Goal: Task Accomplishment & Management: Complete application form

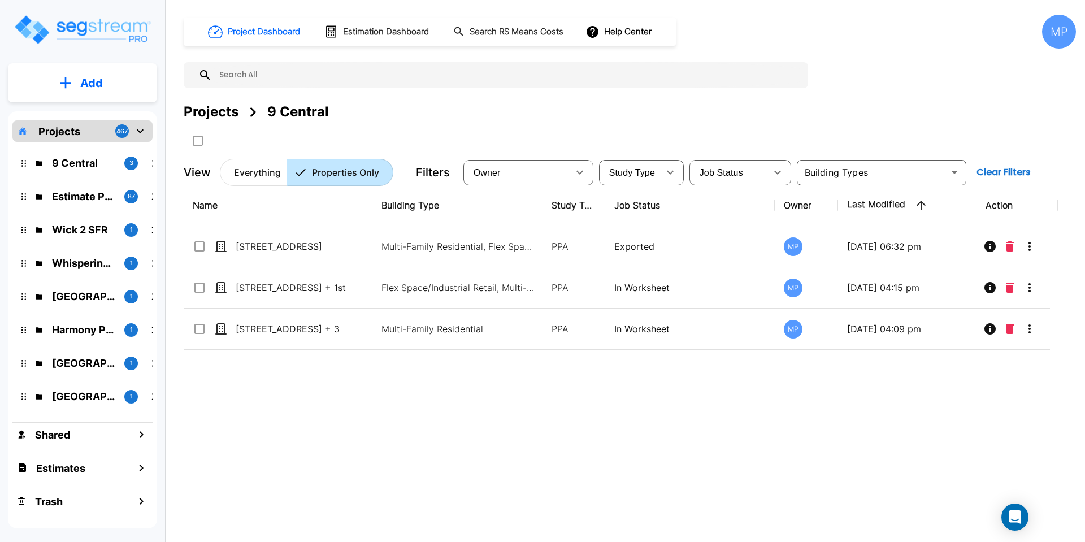
click at [67, 131] on p "Projects" at bounding box center [59, 131] width 42 height 15
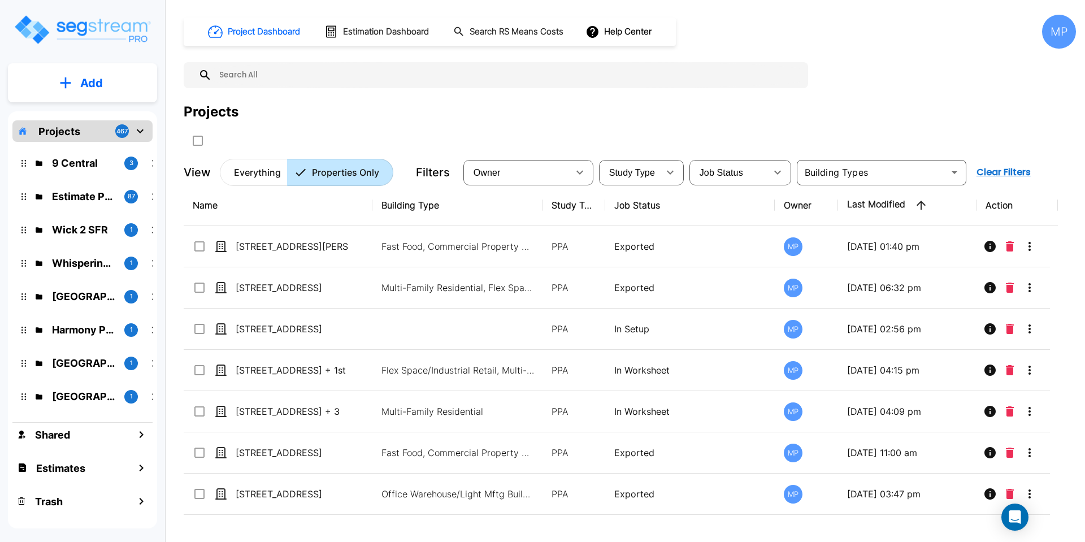
click at [67, 82] on icon "mailbox folders" at bounding box center [65, 82] width 11 height 11
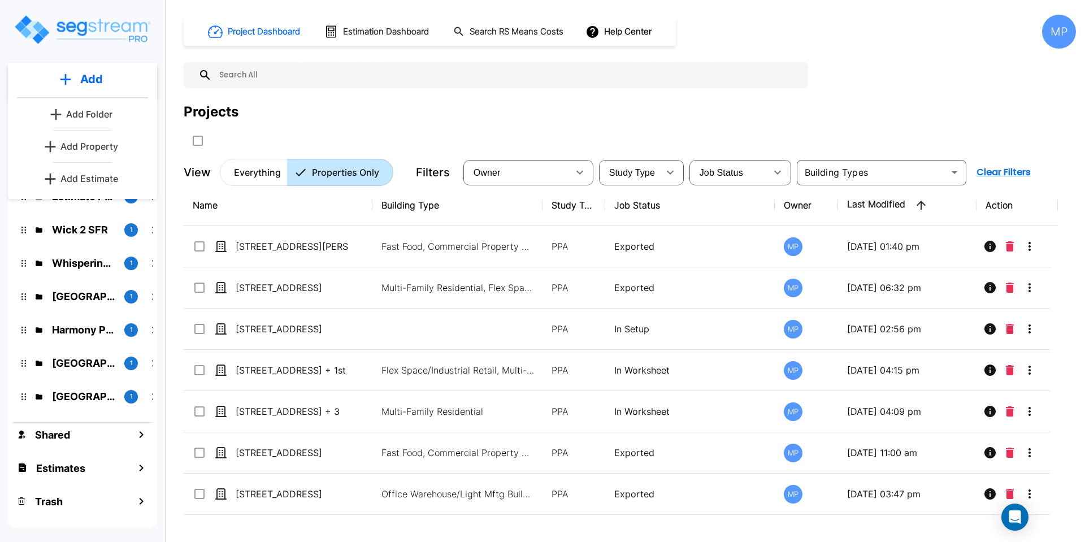
click at [92, 146] on p "Add Property" at bounding box center [89, 147] width 58 height 14
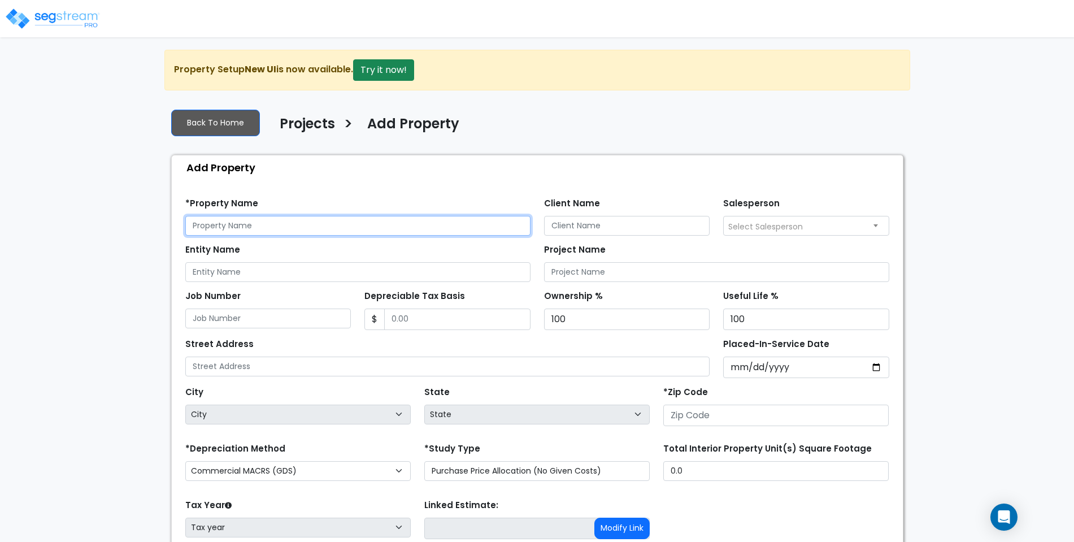
click at [272, 225] on input "text" at bounding box center [357, 226] width 345 height 20
type input "[STREET_ADDRESS]"
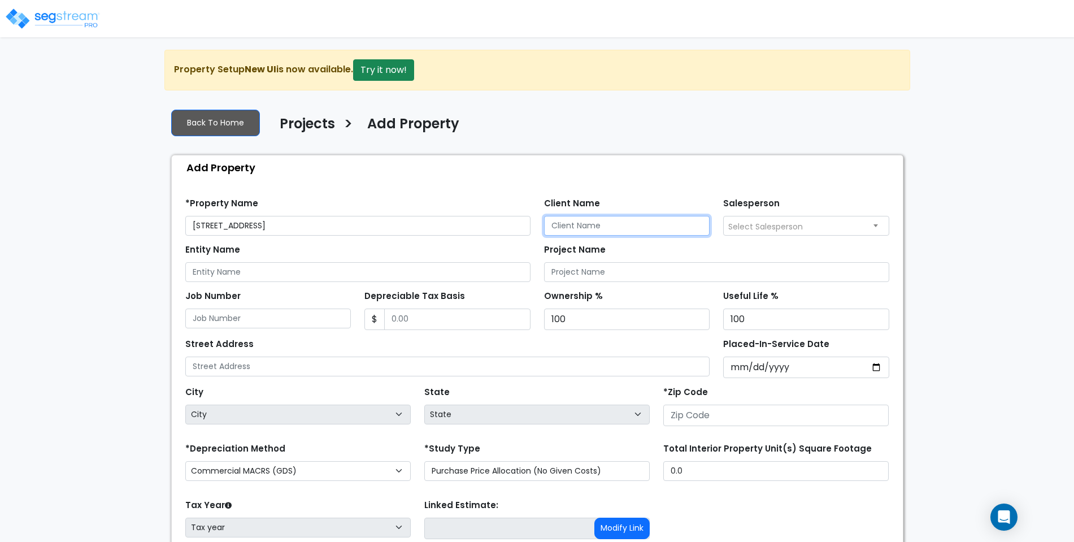
click at [576, 229] on input "Client Name" at bounding box center [627, 226] width 166 height 20
type input "Aby"
type input "T"
click at [625, 227] on input "Aby" at bounding box center [627, 226] width 166 height 20
click at [580, 225] on input "Aby Thnga" at bounding box center [627, 226] width 166 height 20
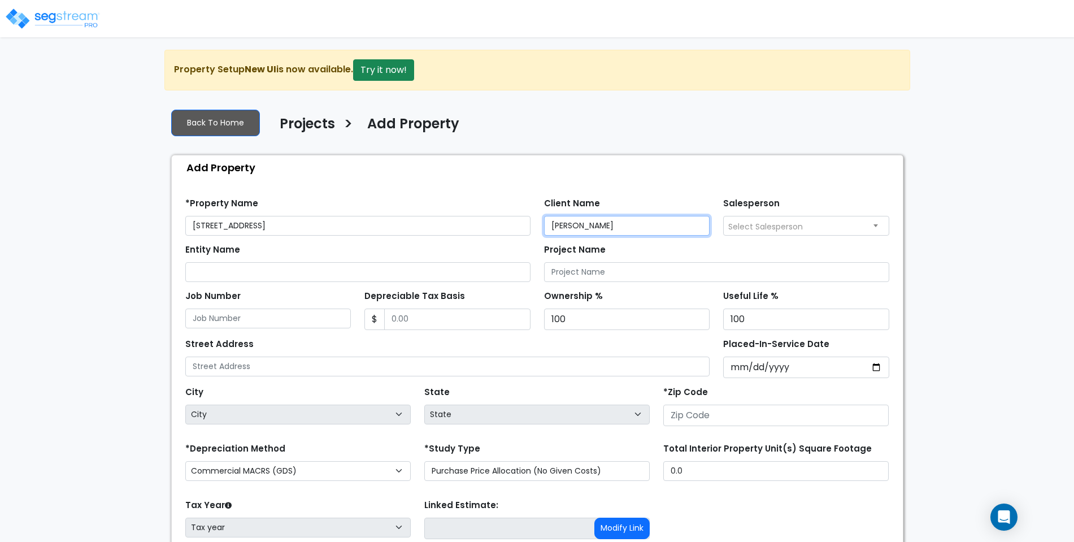
type input "Aby Thunga"
click at [361, 271] on input "Entity Name" at bounding box center [357, 272] width 345 height 20
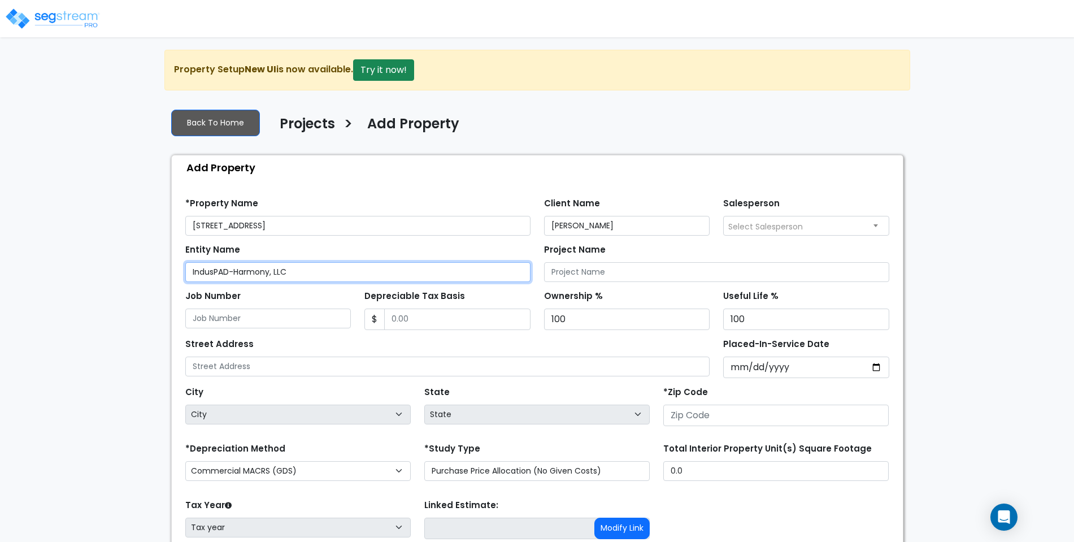
type input "IndusPAD-Harmony, LLC"
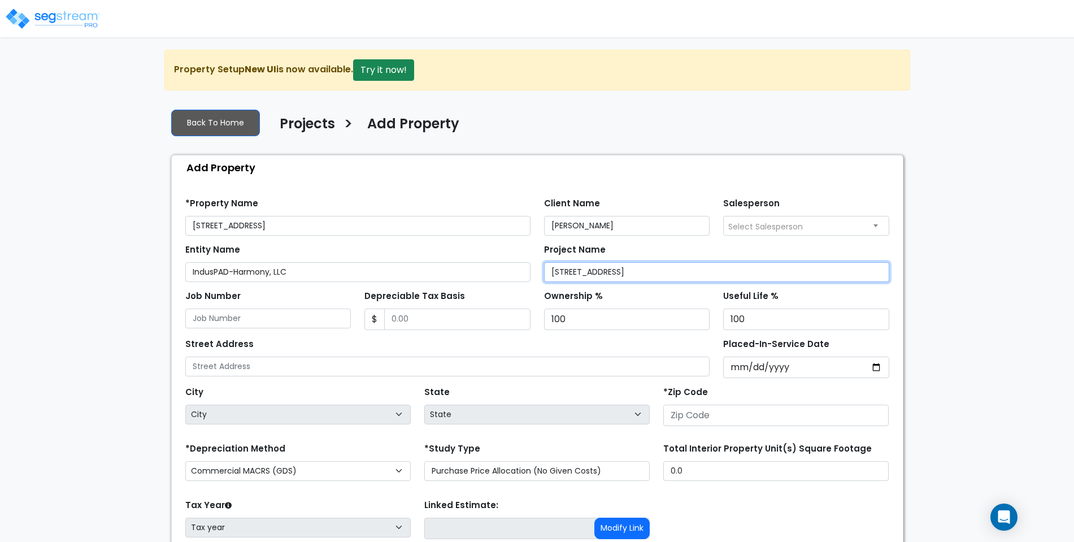
type input "[STREET_ADDRESS]"
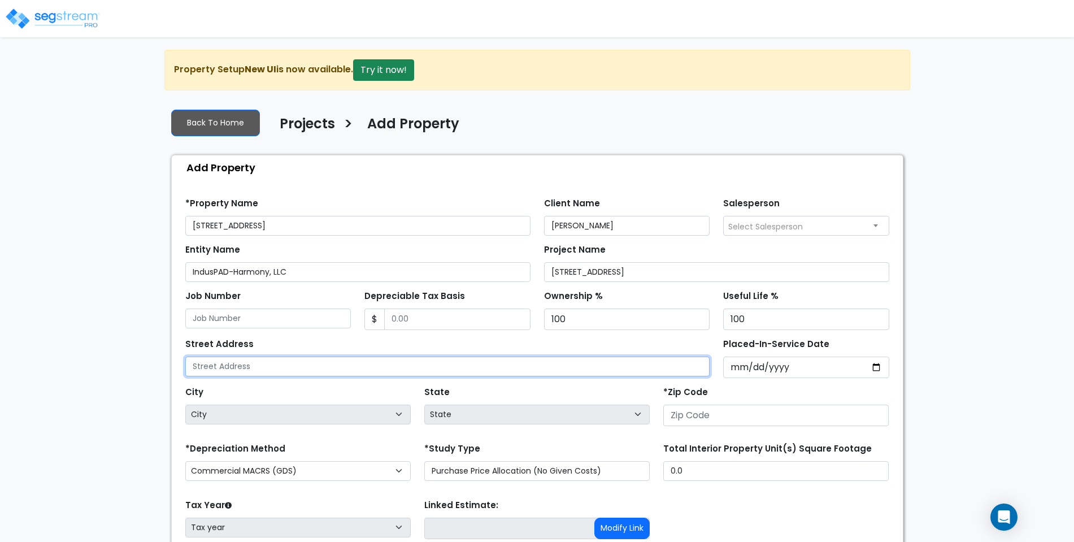
click at [232, 365] on input "text" at bounding box center [447, 367] width 525 height 20
type input "[STREET_ADDRESS]"
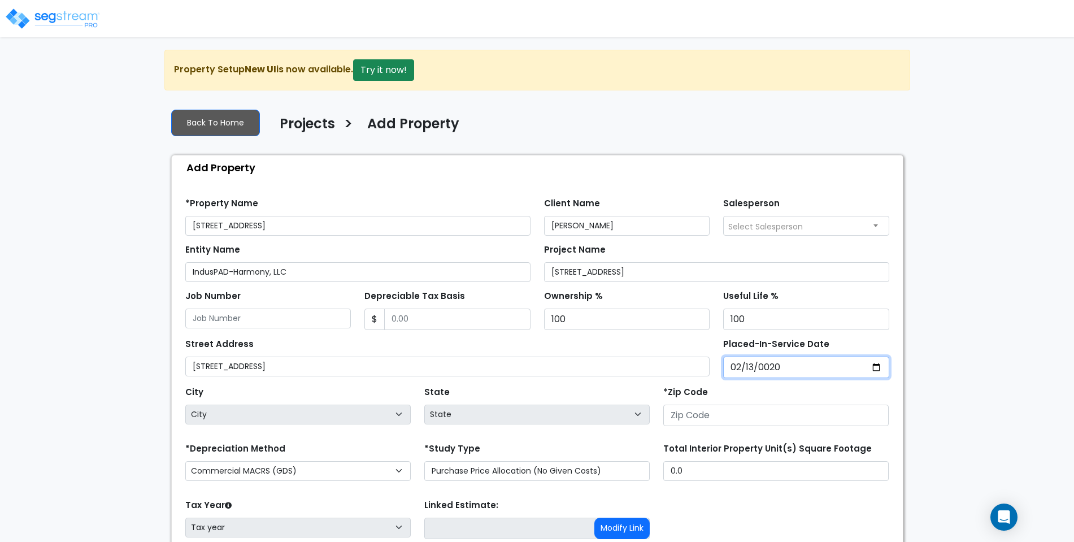
type input "0202-02-13"
select select "202"
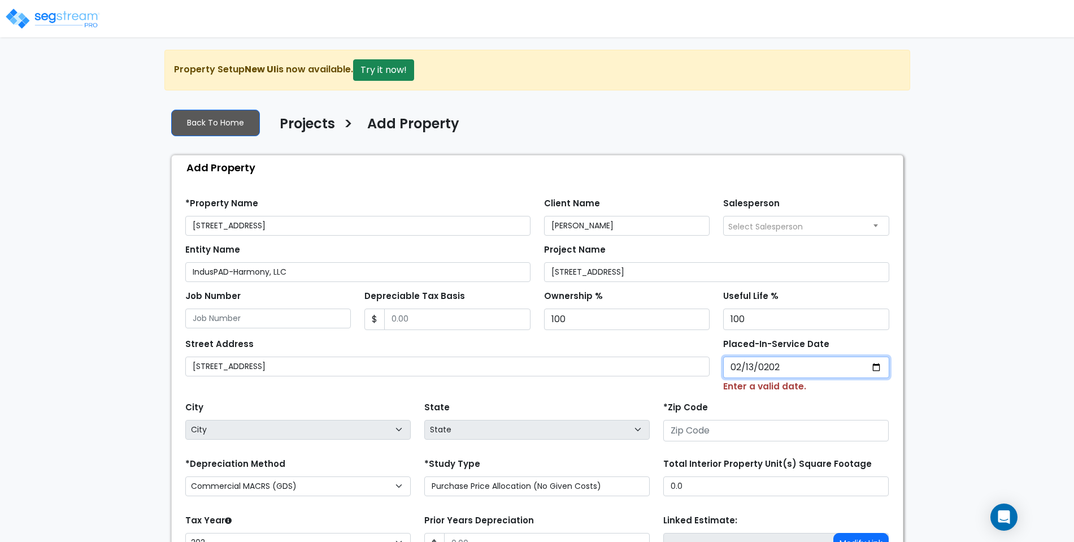
type input "2025-02-13"
select select "2025"
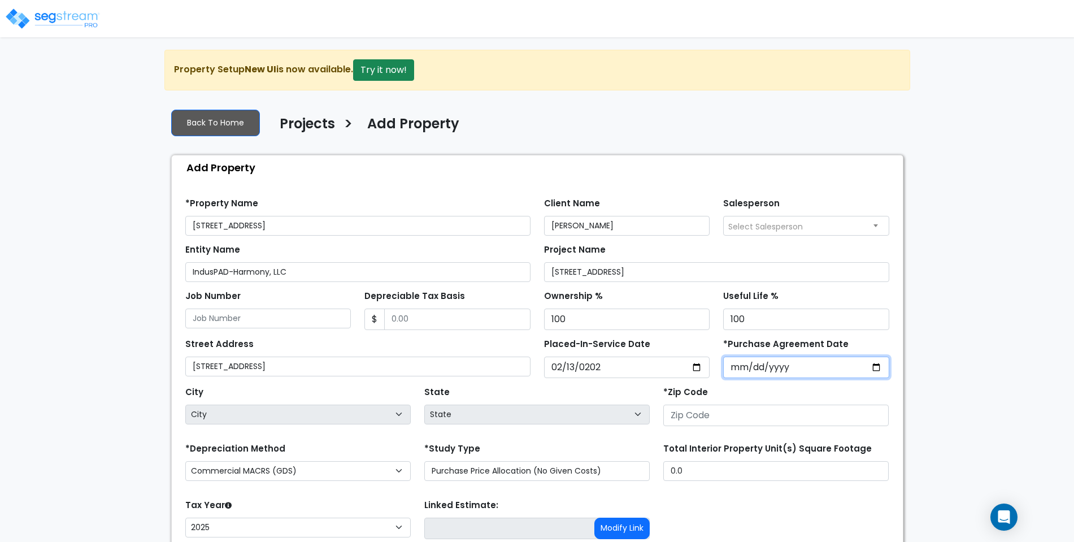
click at [766, 368] on input "*Purchase Agreement Date" at bounding box center [806, 367] width 166 height 21
type input "2025-02-13"
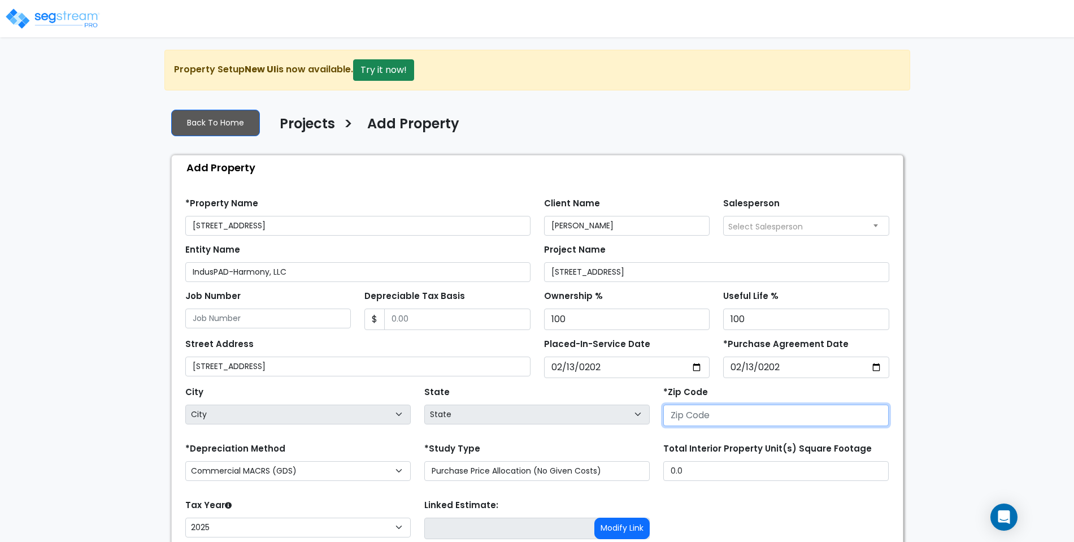
click at [731, 414] on input "number" at bounding box center [775, 415] width 225 height 21
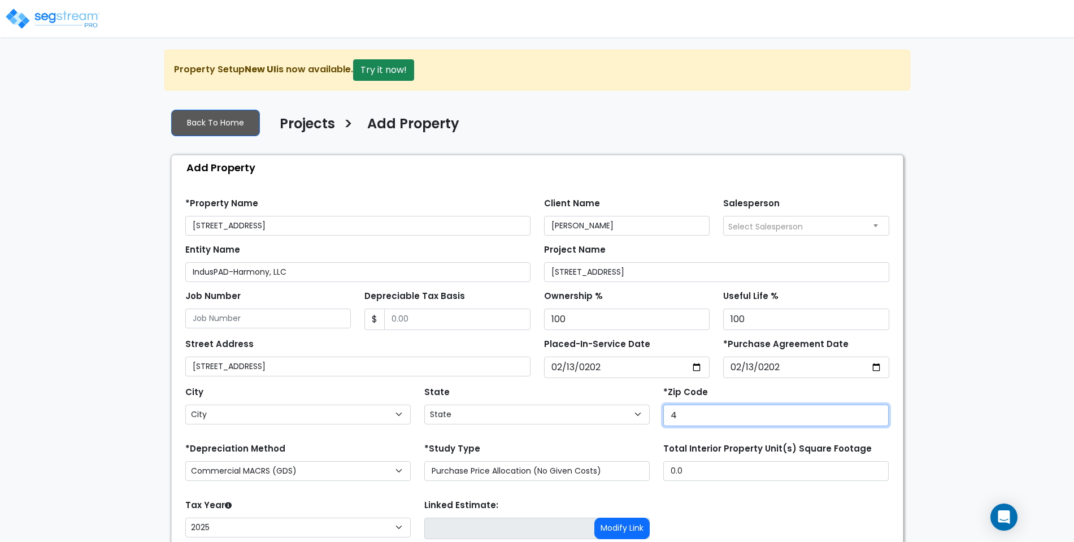
type input "43"
select select "KY"
type input "432"
select select "OH"
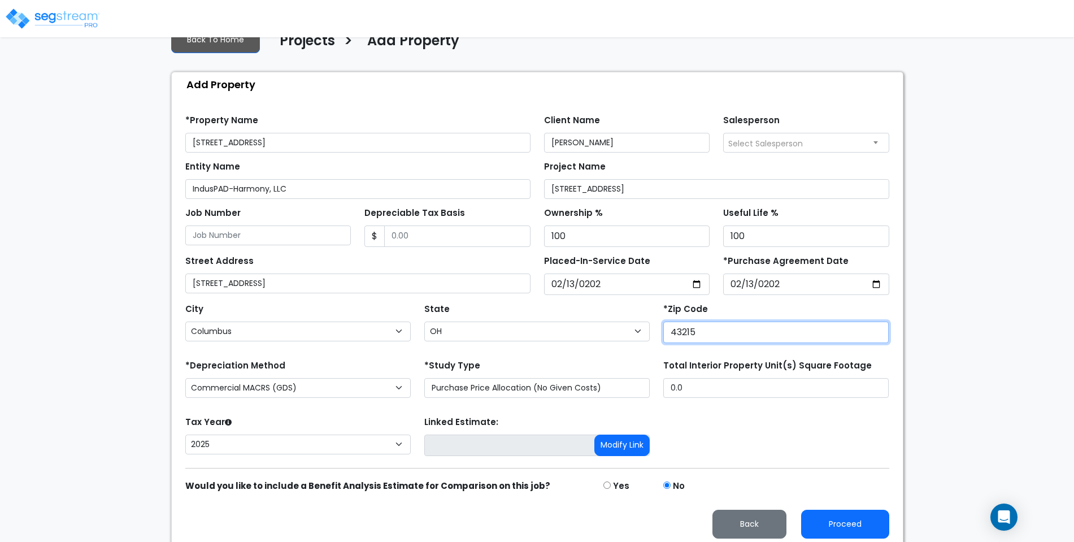
scroll to position [89, 0]
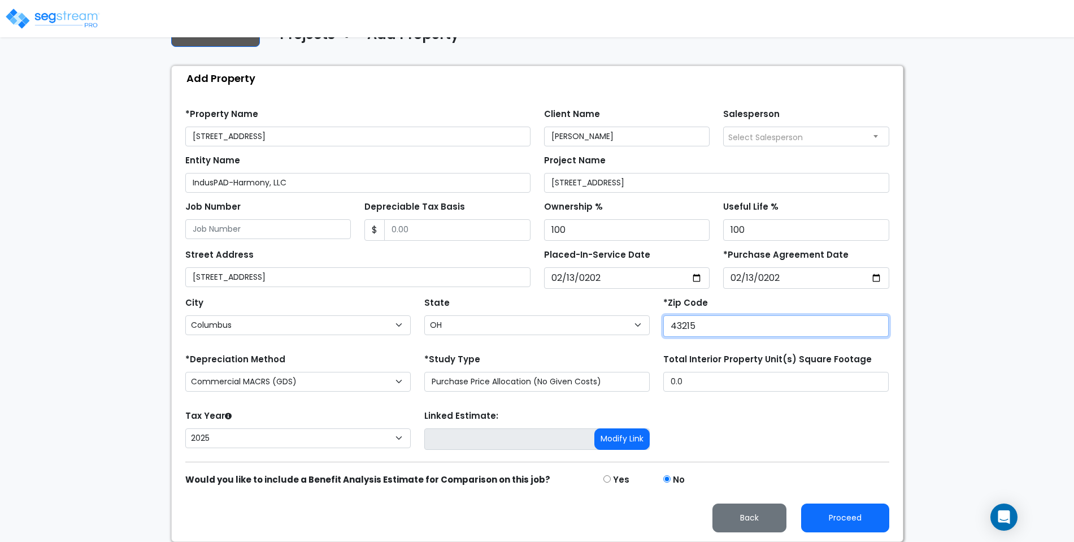
type input "43215"
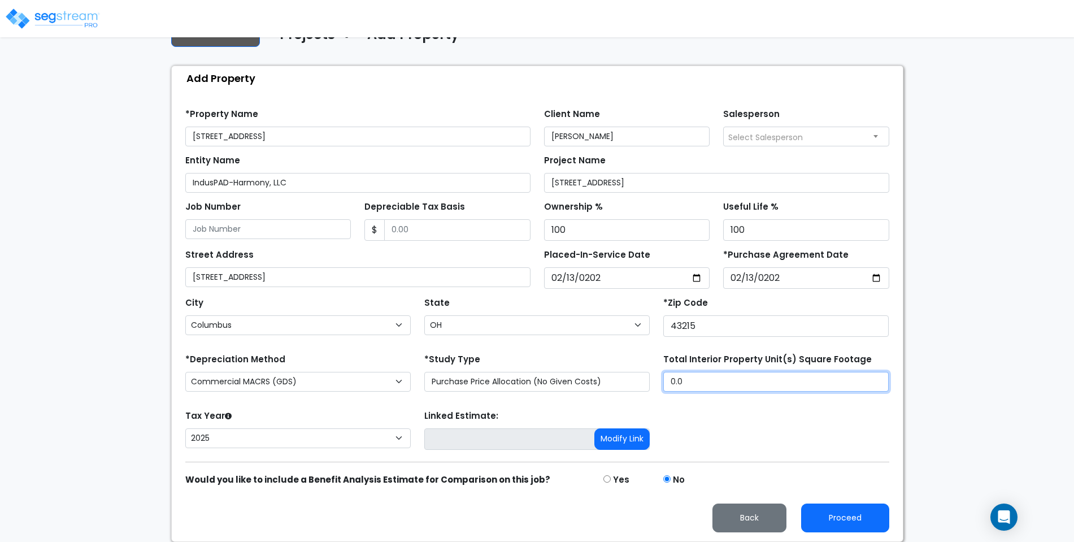
drag, startPoint x: 683, startPoint y: 384, endPoint x: 659, endPoint y: 385, distance: 23.8
click at [663, 387] on div "Total Interior Property Unit(s) Square Footage 0.0" at bounding box center [776, 373] width 239 height 45
type input "725,327"
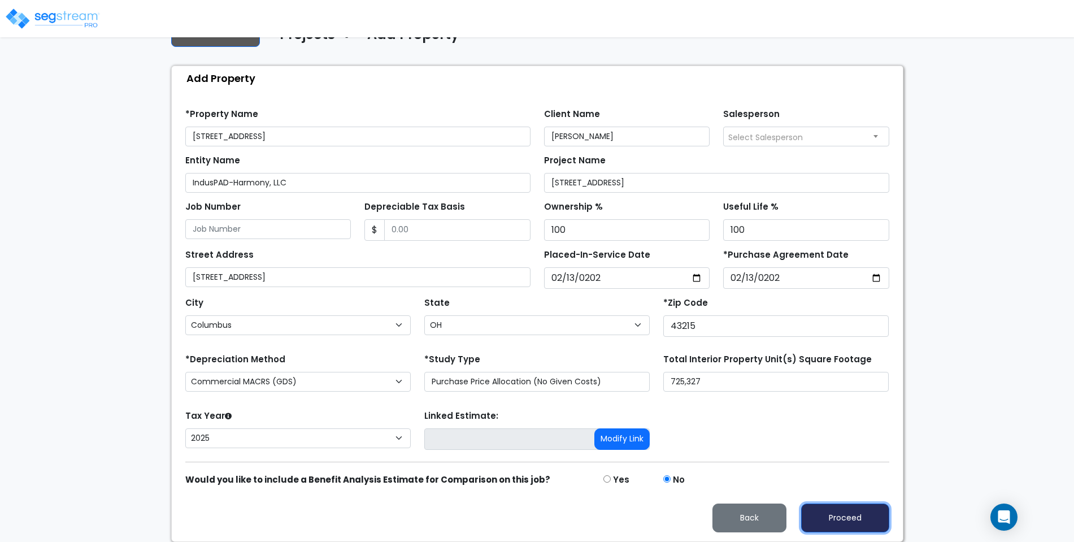
click at [847, 521] on button "Proceed" at bounding box center [845, 517] width 88 height 29
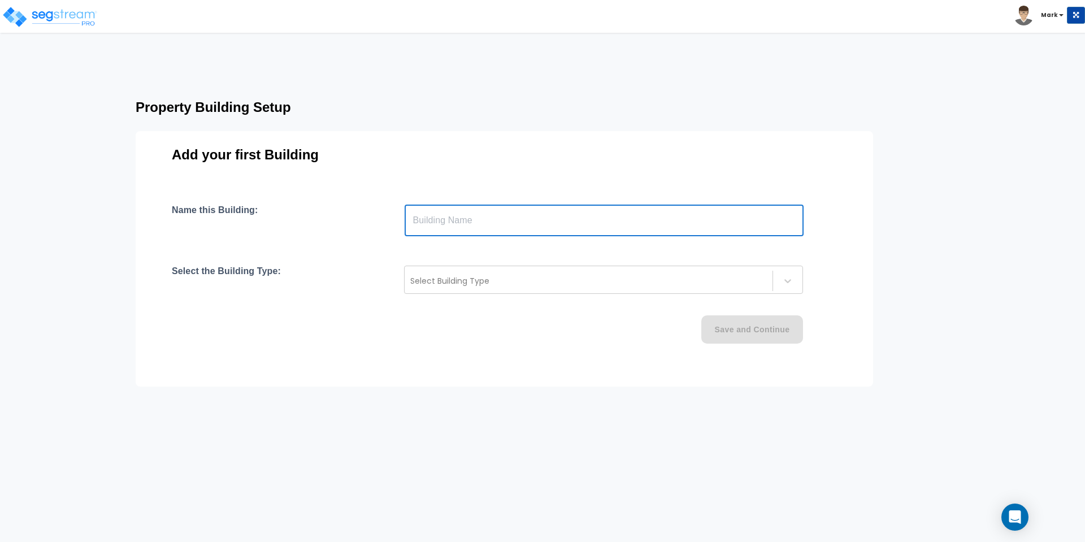
click at [477, 225] on input "text" at bounding box center [604, 221] width 399 height 32
type input "[STREET_ADDRESS]"
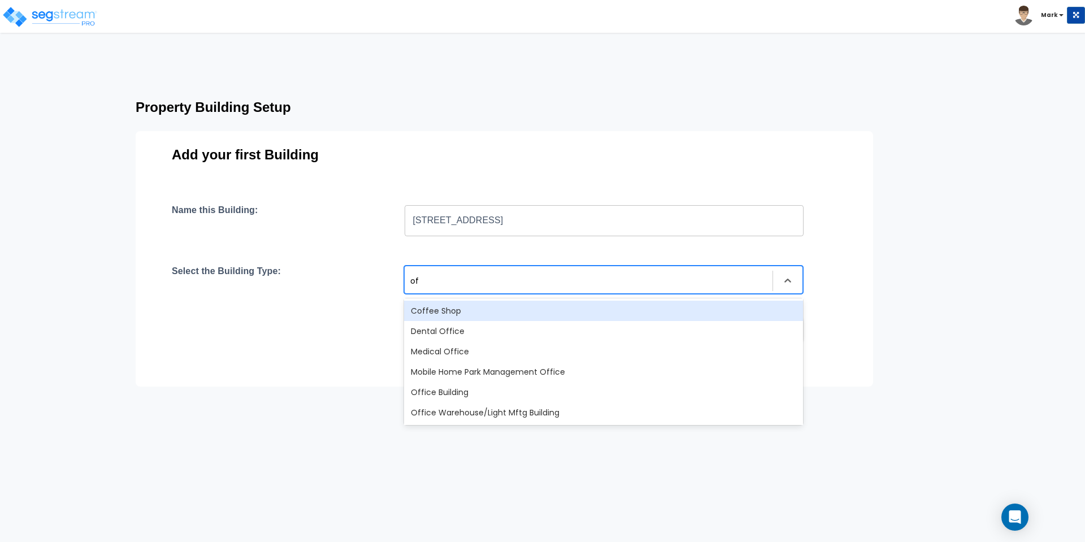
type input "off"
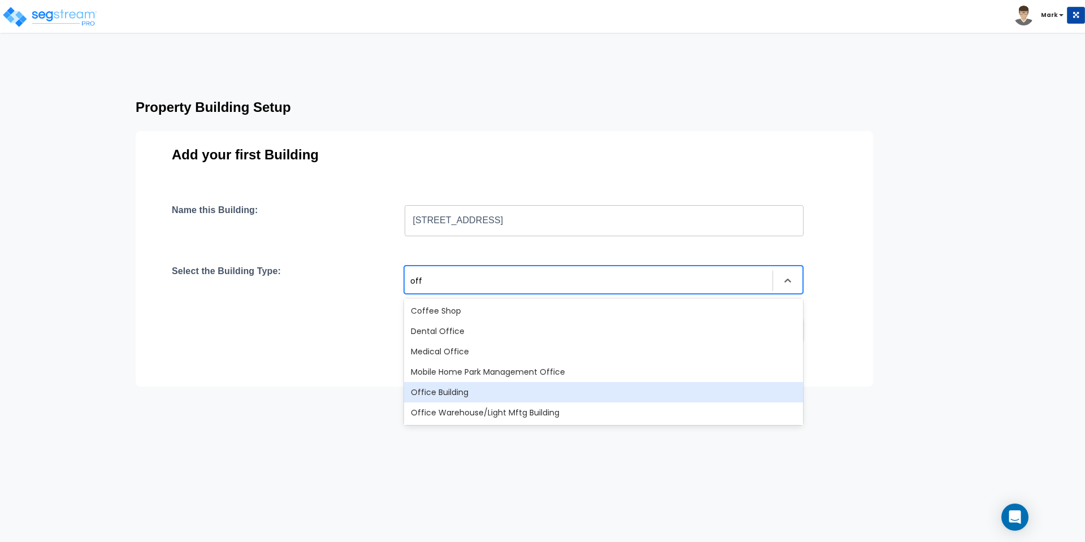
click at [538, 391] on div "Office Building" at bounding box center [603, 392] width 399 height 20
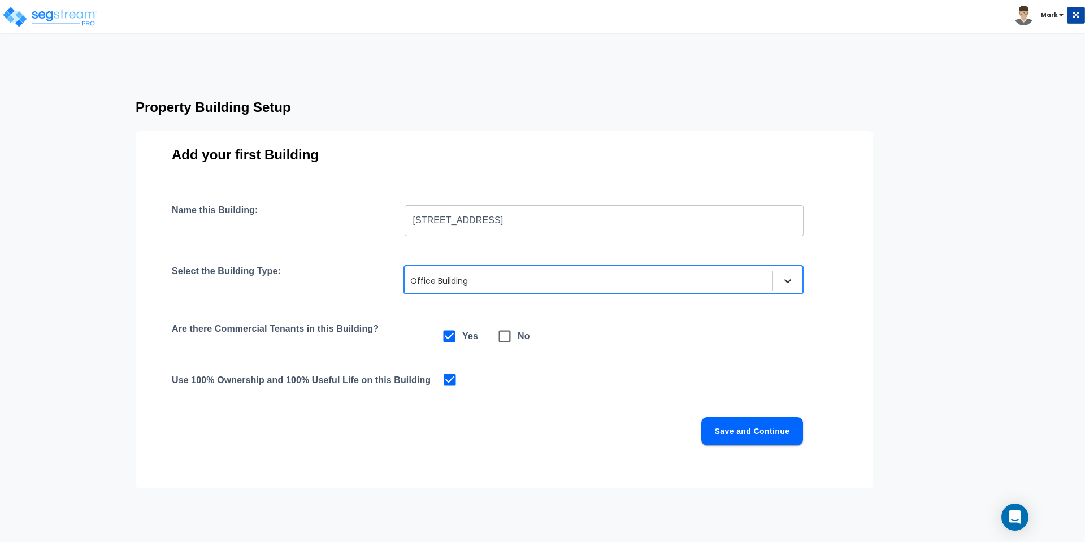
click at [784, 283] on icon at bounding box center [787, 280] width 11 height 11
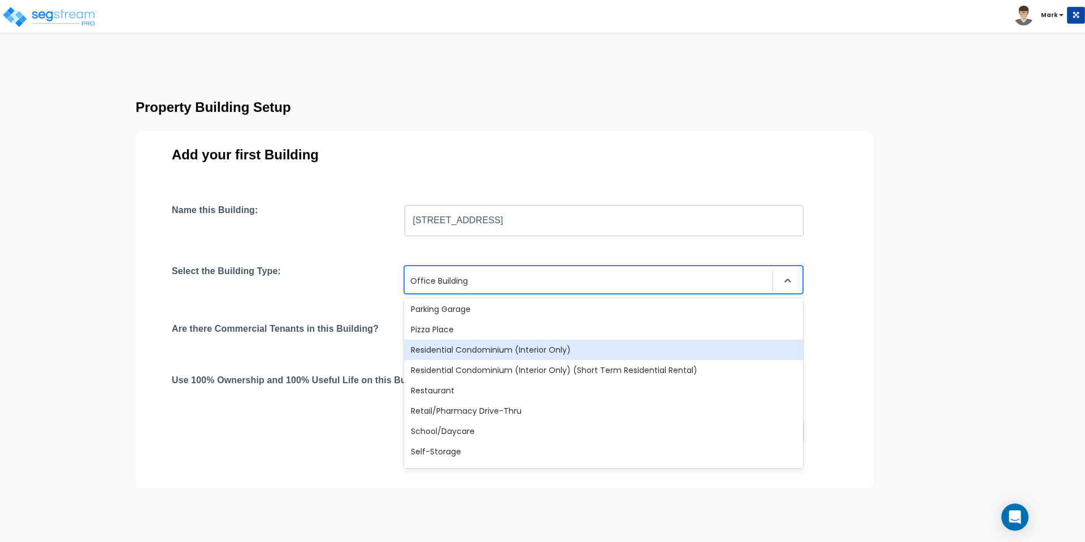
scroll to position [845, 0]
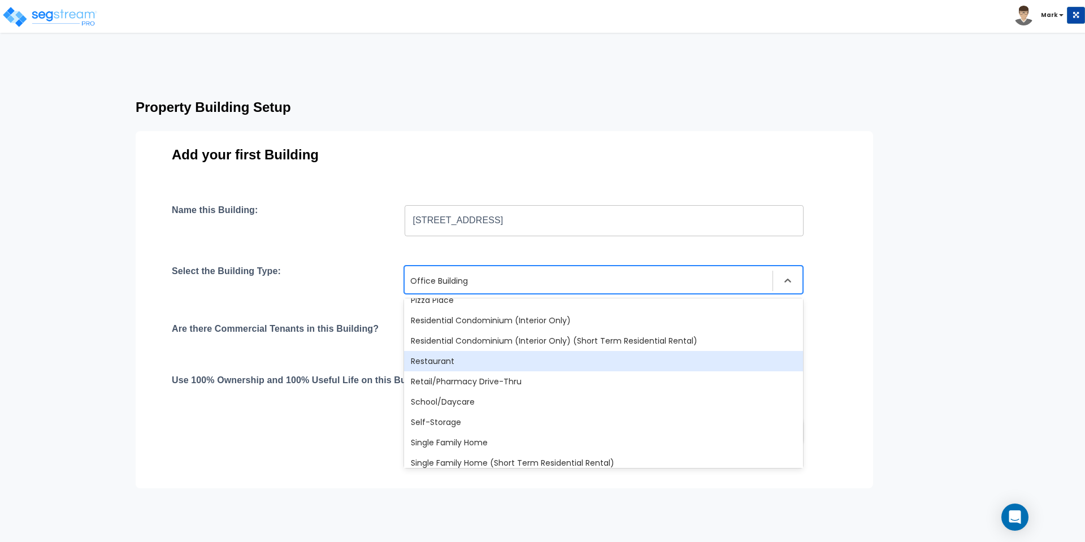
click at [597, 95] on div "Property Building Setup Add your first Building Name this Building: [STREET_ADD…" at bounding box center [526, 288] width 872 height 396
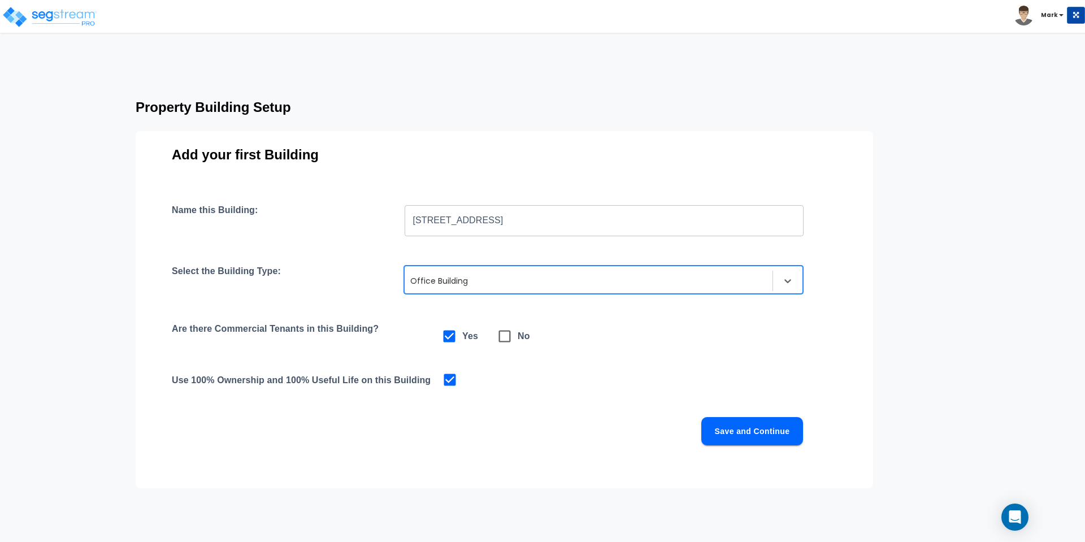
click at [761, 430] on button "Save and Continue" at bounding box center [752, 431] width 102 height 28
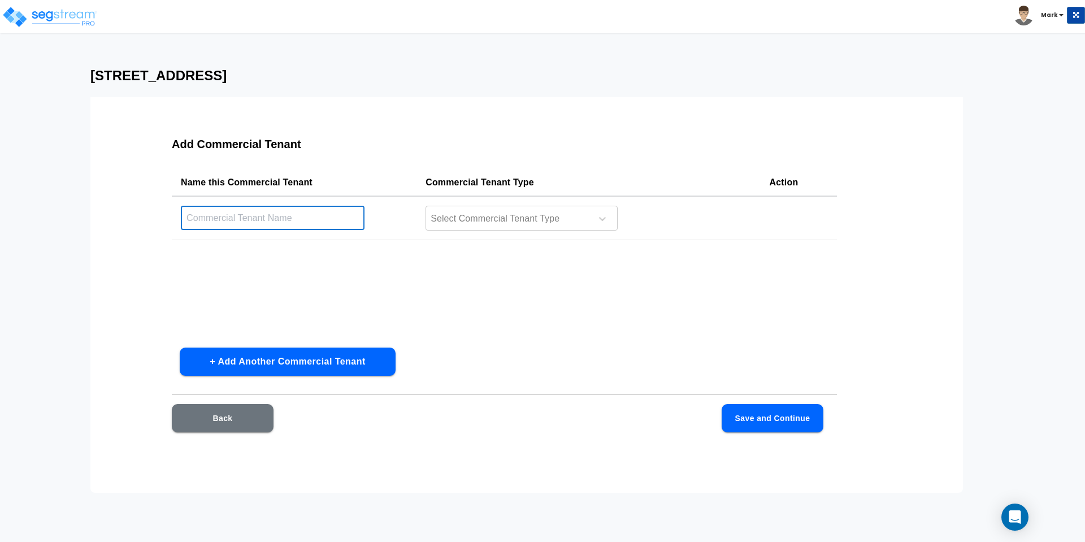
click at [254, 220] on input "text" at bounding box center [273, 218] width 184 height 24
type input "Unit 100 -"
click at [488, 220] on div at bounding box center [506, 218] width 155 height 15
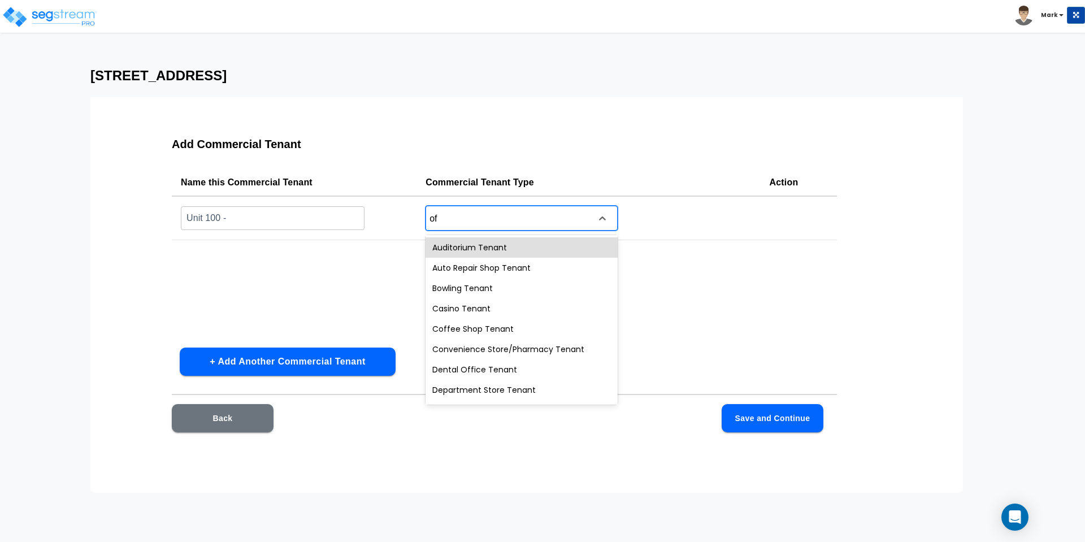
type input "off"
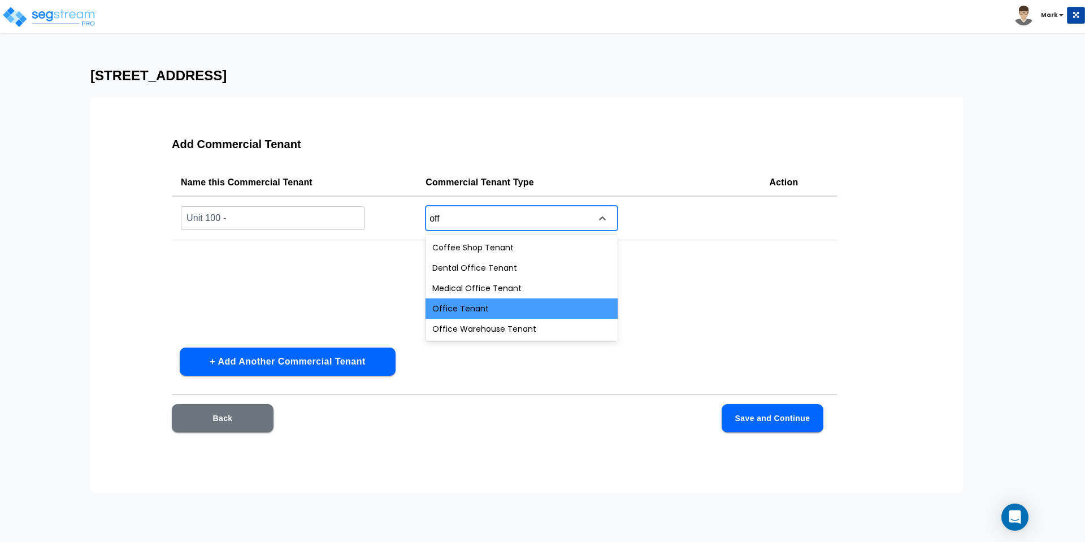
click at [483, 308] on div "Office Tenant" at bounding box center [521, 308] width 192 height 20
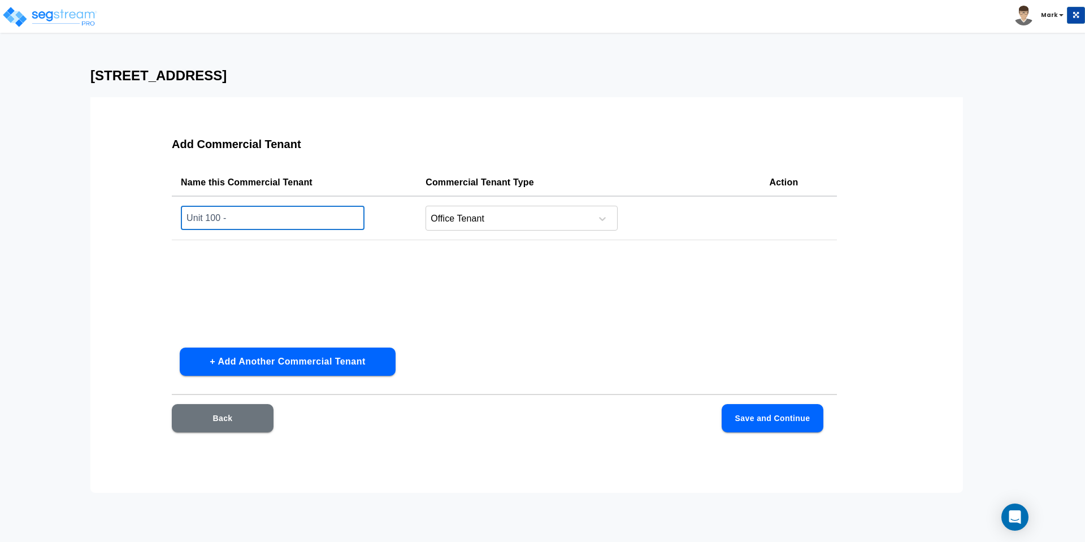
click at [227, 217] on input "Unit 100 -" at bounding box center [273, 218] width 184 height 24
drag, startPoint x: 251, startPoint y: 217, endPoint x: 131, endPoint y: 217, distance: 120.4
click at [131, 217] on div "Add Commercial Tenant Name this Commercial Tenant Commercial Tenant Type Action…" at bounding box center [526, 295] width 872 height 396
